Goal: Check status: Check status

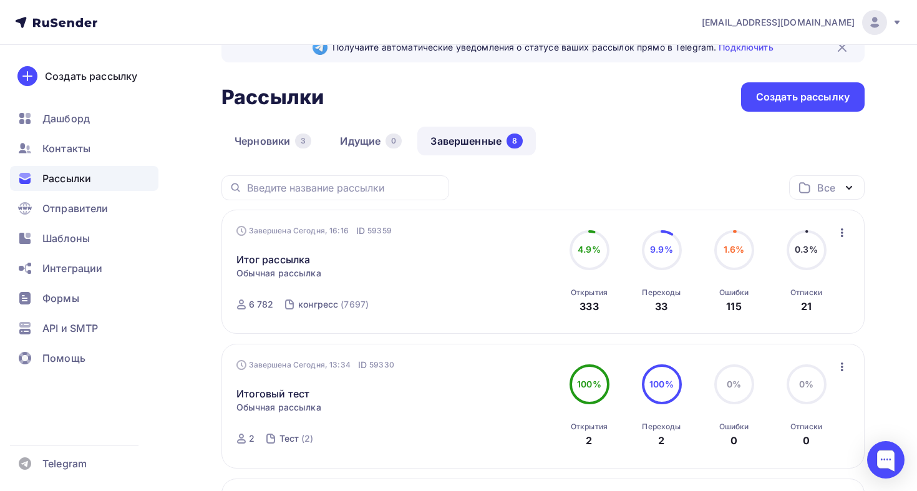
scroll to position [31, 0]
click at [289, 236] on div "Завершена Сегодня, 16:16 ID 59359" at bounding box center [314, 232] width 155 height 12
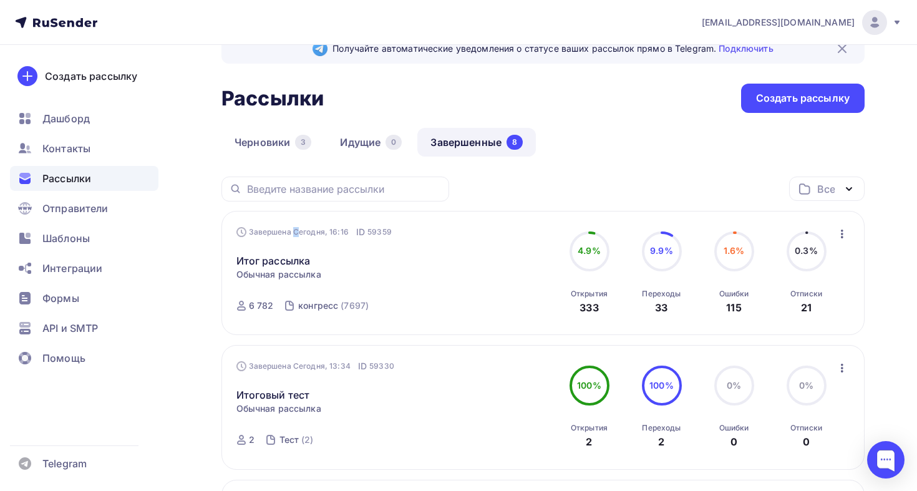
click at [289, 236] on div "Завершена Сегодня, 16:16 ID 59359" at bounding box center [314, 232] width 155 height 12
click at [263, 306] on div "6 782" at bounding box center [261, 306] width 25 height 12
click at [295, 258] on link "Итог рассылка" at bounding box center [274, 260] width 74 height 15
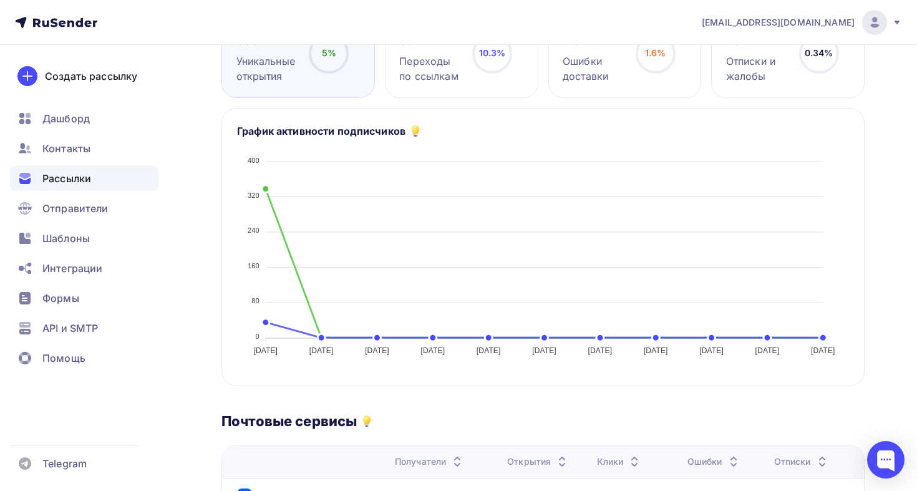
scroll to position [91, 0]
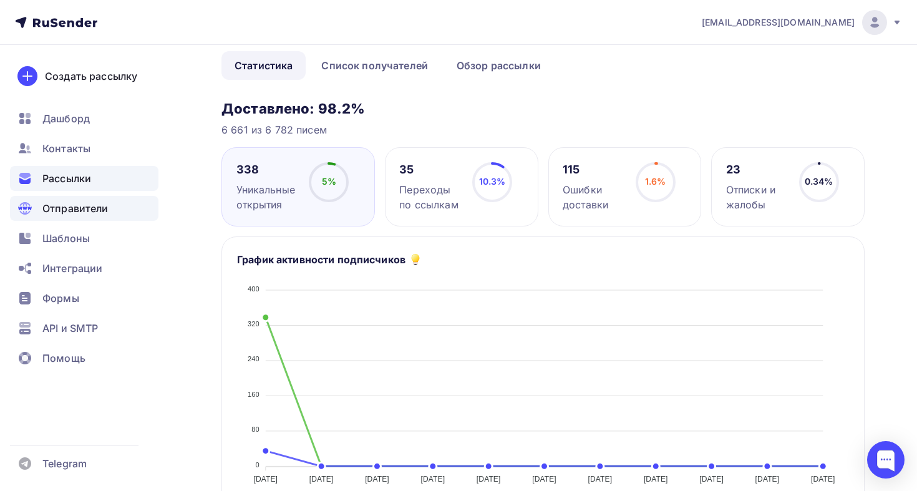
click at [87, 220] on div "Отправители" at bounding box center [84, 208] width 149 height 25
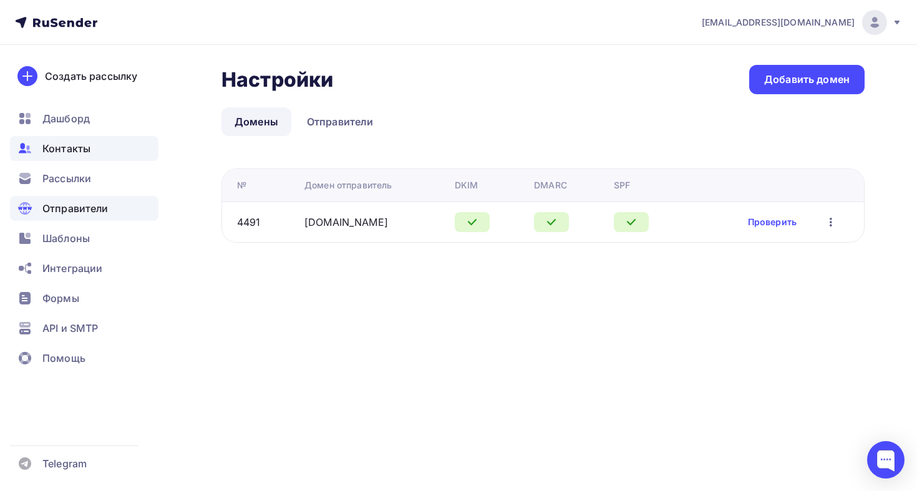
click at [104, 157] on div "Контакты" at bounding box center [84, 148] width 149 height 25
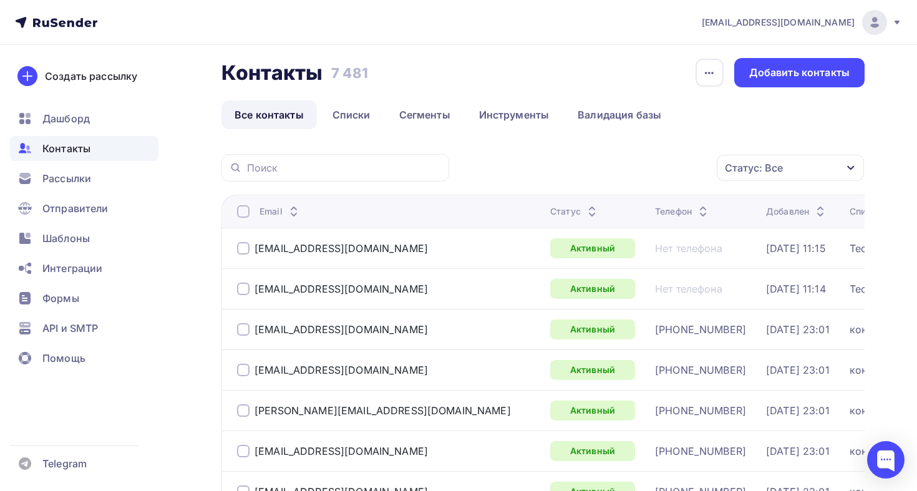
scroll to position [7, 0]
click at [87, 185] on span "Рассылки" at bounding box center [66, 178] width 49 height 15
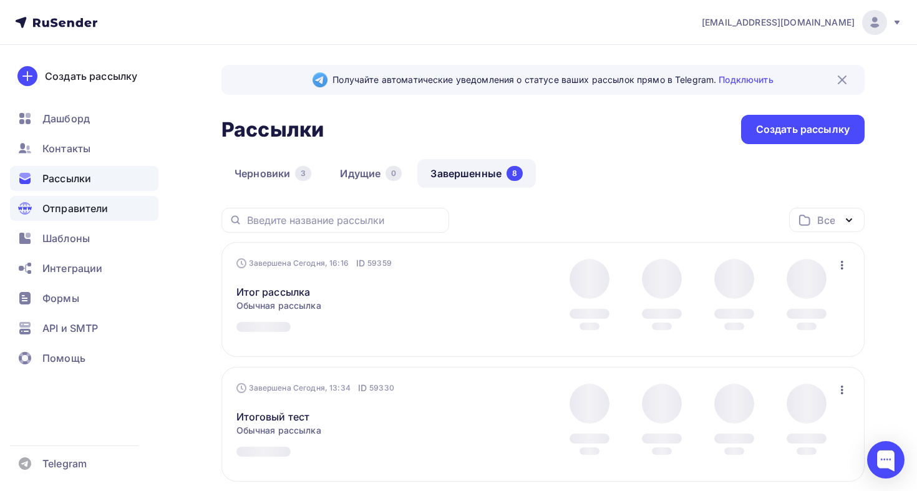
click at [89, 203] on span "Отправители" at bounding box center [75, 208] width 66 height 15
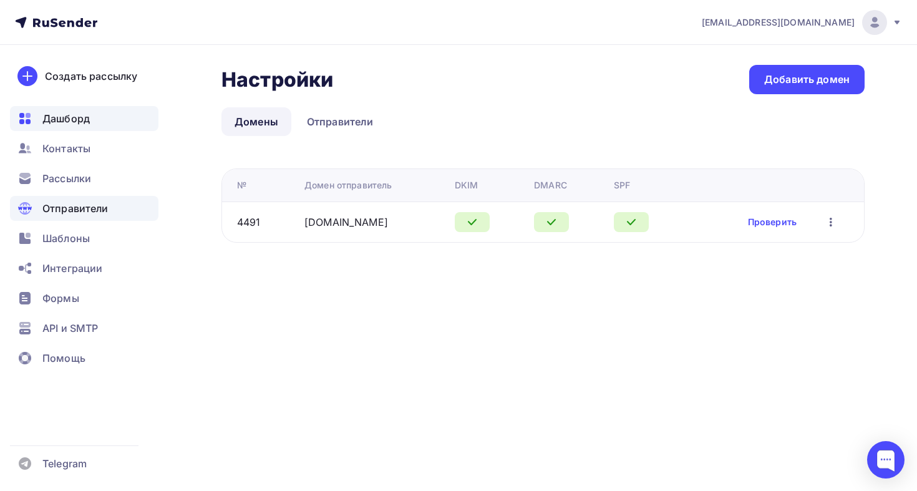
click at [59, 118] on span "Дашборд" at bounding box center [65, 118] width 47 height 15
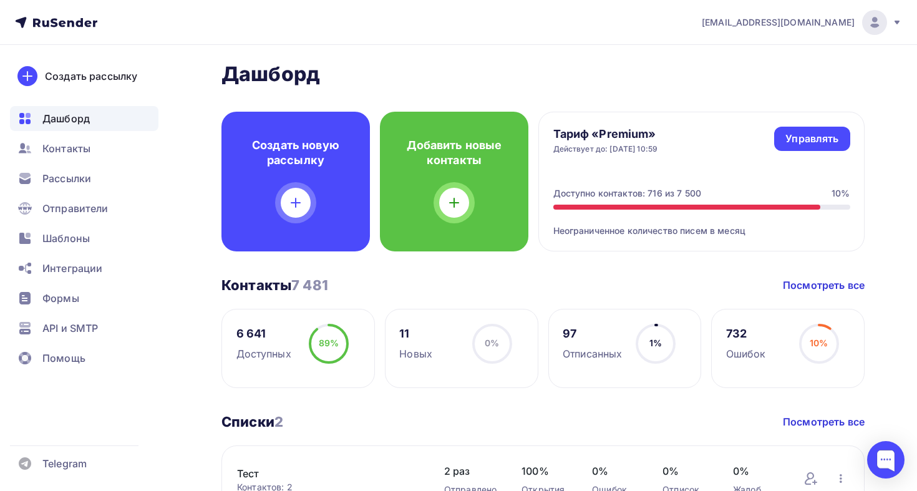
scroll to position [27, 0]
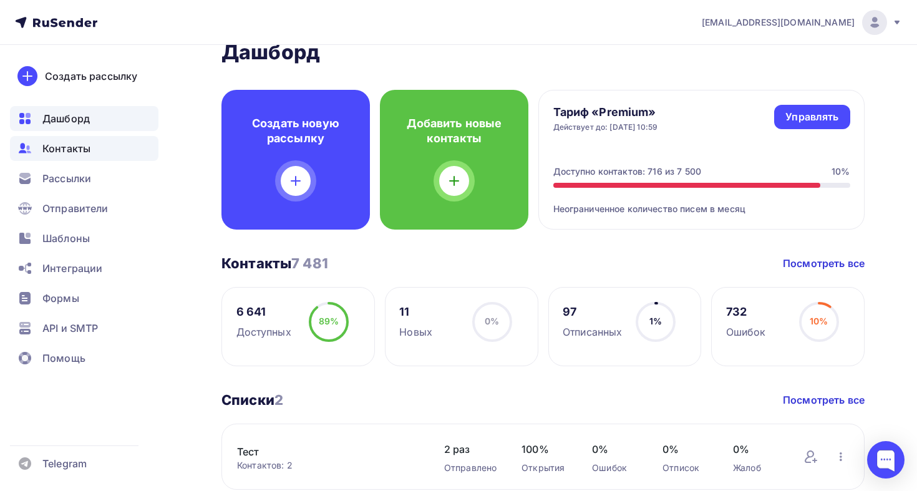
click at [82, 143] on span "Контакты" at bounding box center [66, 148] width 48 height 15
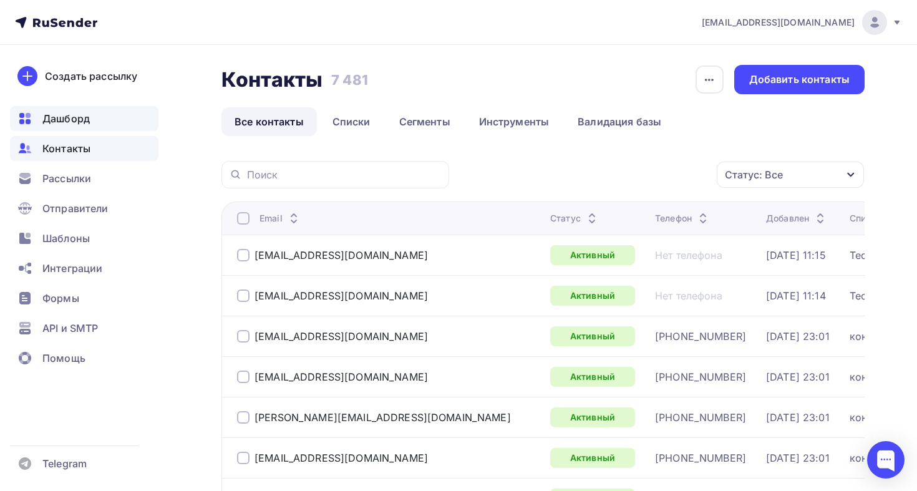
click at [44, 120] on span "Дашборд" at bounding box center [65, 118] width 47 height 15
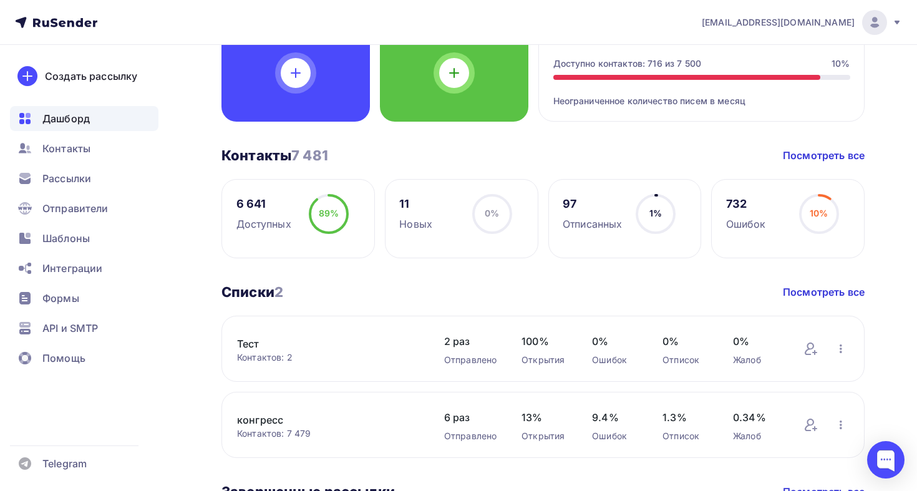
scroll to position [446, 0]
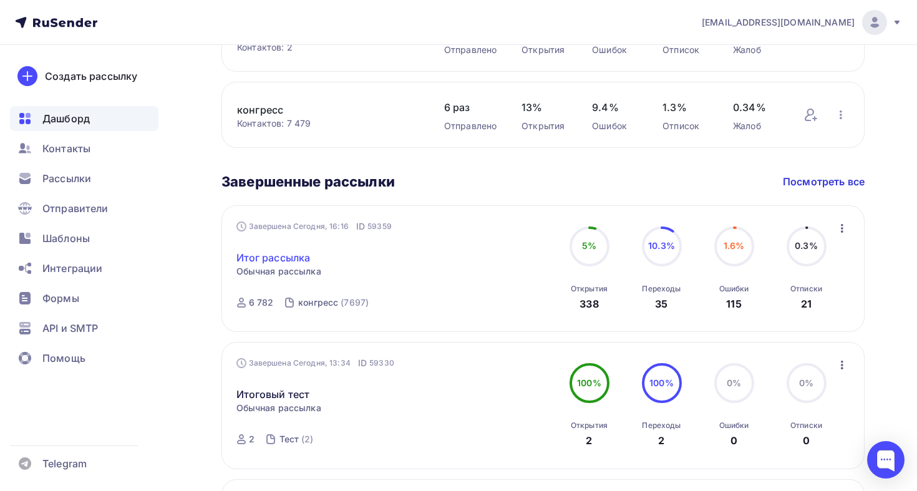
click at [298, 265] on link "Итог рассылка" at bounding box center [274, 257] width 74 height 15
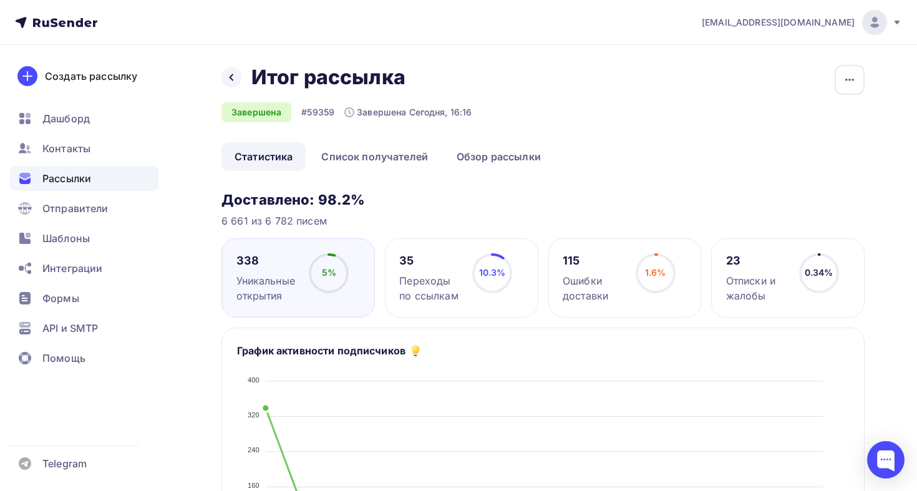
drag, startPoint x: 258, startPoint y: 222, endPoint x: 319, endPoint y: 222, distance: 60.5
click at [320, 222] on div "6 661 из 6 782 писем" at bounding box center [543, 220] width 643 height 15
click at [318, 222] on div "6 661 из 6 782 писем" at bounding box center [543, 220] width 643 height 15
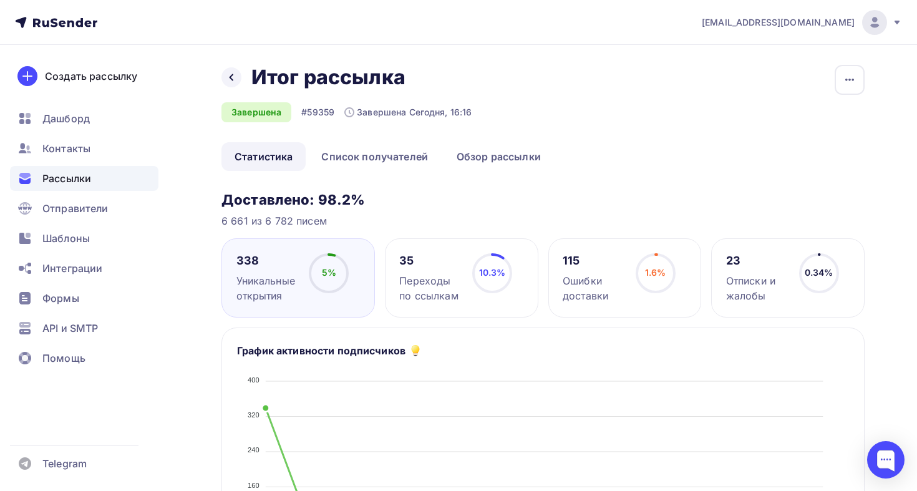
click at [311, 223] on div "6 661 из 6 782 писем" at bounding box center [543, 220] width 643 height 15
drag, startPoint x: 218, startPoint y: 221, endPoint x: 335, endPoint y: 217, distance: 116.8
click at [353, 223] on div "6 661 из 6 782 писем" at bounding box center [543, 220] width 643 height 15
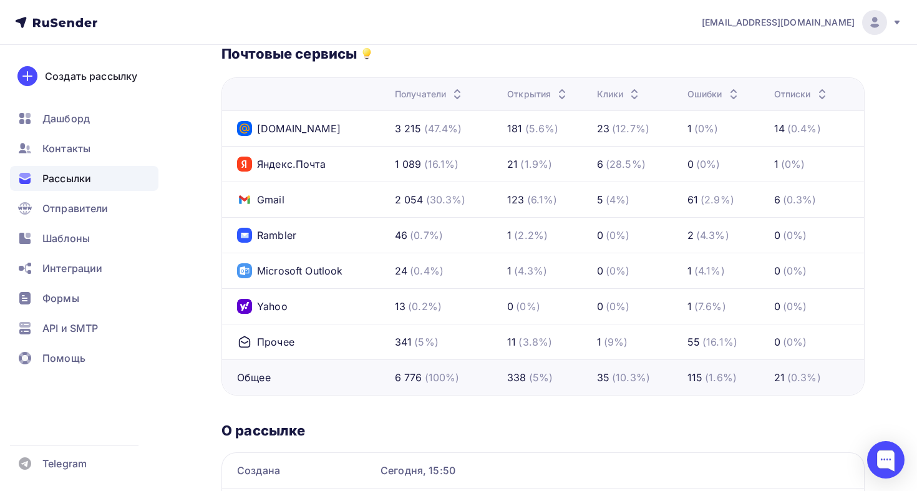
scroll to position [586, 0]
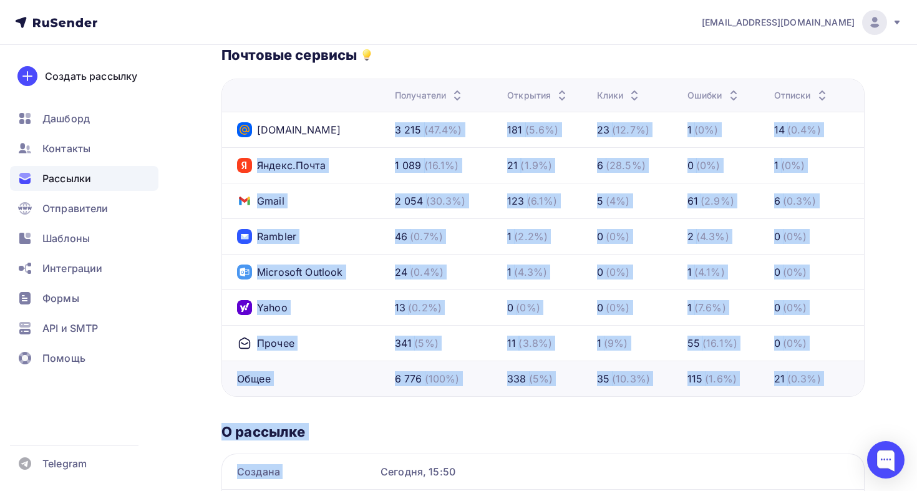
drag, startPoint x: 257, startPoint y: 128, endPoint x: 508, endPoint y: 458, distance: 414.6
click at [510, 460] on div "Доставлено: 98.2% 6 661 из 6 782 писем 338 Уникальные открытия 5% 5% 35 Переход…" at bounding box center [543, 83] width 643 height 956
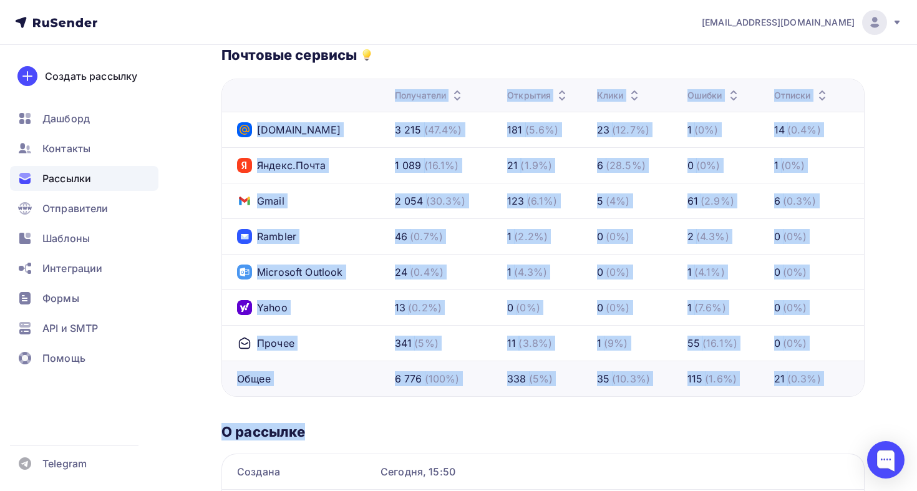
drag, startPoint x: 354, startPoint y: 94, endPoint x: 813, endPoint y: 422, distance: 564.0
click at [813, 424] on div "Доставлено: 98.2% 6 661 из 6 782 писем 338 Уникальные открытия 5% 5% 35 Переход…" at bounding box center [543, 83] width 643 height 956
drag, startPoint x: 593, startPoint y: 193, endPoint x: 596, endPoint y: 202, distance: 9.3
click at [611, 408] on div "Доставлено: 98.2% 6 661 из 6 782 писем 338 Уникальные открытия 5% 5% 35 Переход…" at bounding box center [543, 83] width 643 height 956
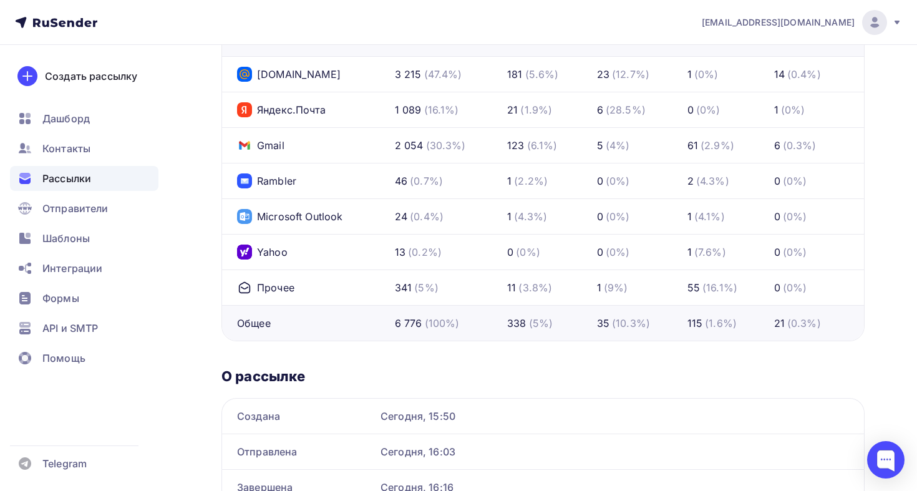
scroll to position [706, 0]
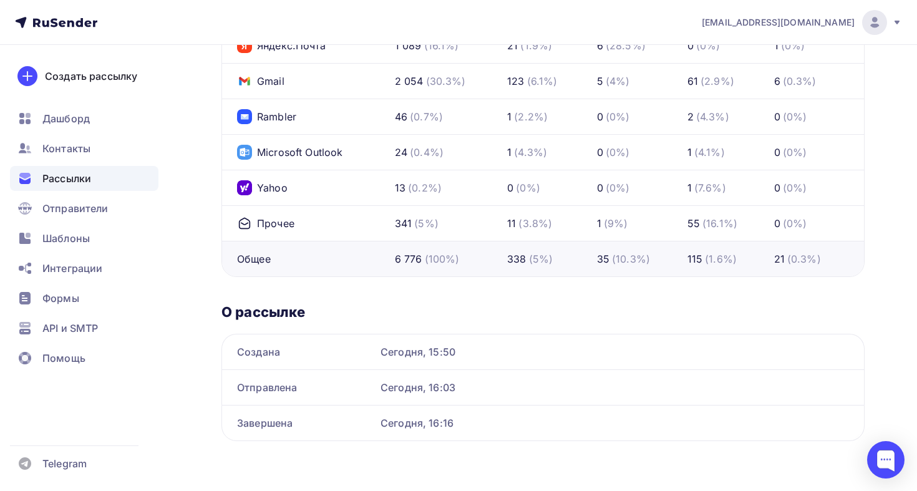
drag, startPoint x: 225, startPoint y: 350, endPoint x: 486, endPoint y: 443, distance: 277.5
click at [492, 376] on div "Отправлена Сегодня, 16:03" at bounding box center [543, 387] width 643 height 36
